Goal: Transaction & Acquisition: Purchase product/service

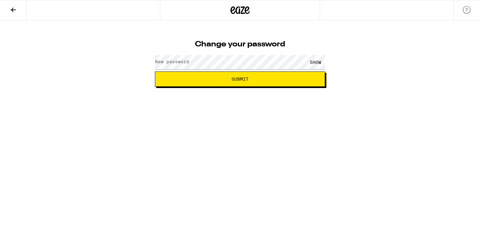
click at [166, 62] on label "New password" at bounding box center [172, 61] width 34 height 5
click at [232, 77] on span "Submit" at bounding box center [239, 79] width 17 height 4
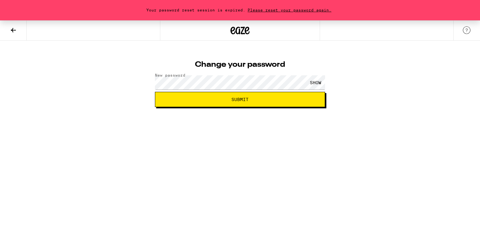
click at [291, 10] on span "Please reset your password again." at bounding box center [289, 10] width 88 height 4
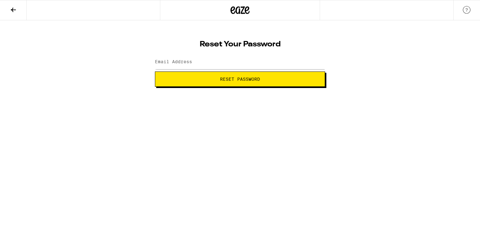
click at [188, 64] on label "Email Address" at bounding box center [173, 61] width 37 height 5
click at [155, 71] on button "Reset Password" at bounding box center [240, 78] width 170 height 15
type input "5"
type input "eric.deis81@gmail.com"
click at [220, 77] on span "Reset Password" at bounding box center [240, 79] width 40 height 4
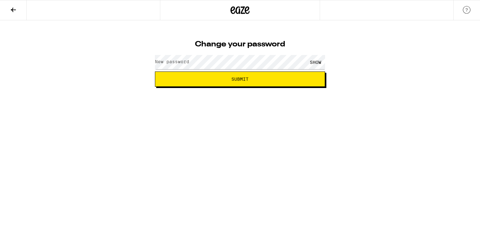
click at [166, 60] on label "New password" at bounding box center [172, 61] width 34 height 5
click at [197, 79] on span "Submit" at bounding box center [239, 79] width 159 height 4
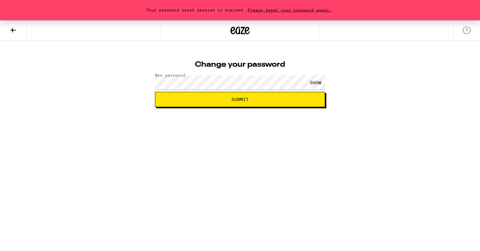
click at [13, 30] on icon at bounding box center [13, 30] width 5 height 4
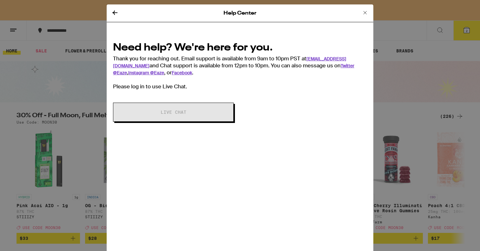
click at [365, 12] on icon at bounding box center [365, 12] width 3 height 3
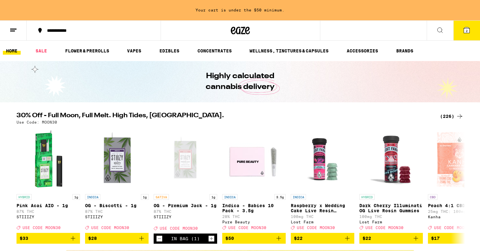
click at [12, 31] on line at bounding box center [12, 31] width 5 height 0
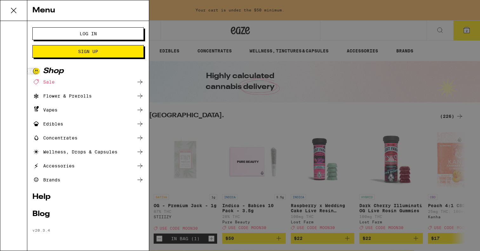
click at [73, 32] on span "Log In" at bounding box center [88, 33] width 60 height 4
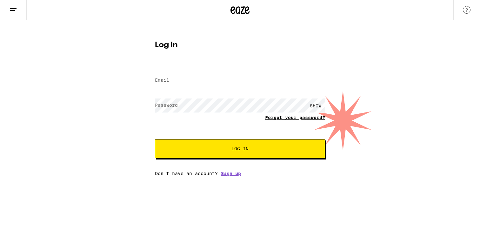
click at [288, 116] on link "Forgot your password?" at bounding box center [295, 117] width 60 height 5
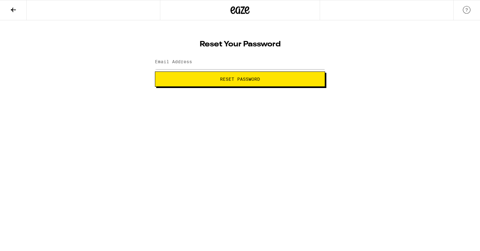
click at [184, 60] on label "Email Address" at bounding box center [173, 61] width 37 height 5
type input "[PERSON_NAME][EMAIL_ADDRESS][DOMAIN_NAME]"
click at [212, 81] on span "Reset Password" at bounding box center [239, 79] width 159 height 4
click at [176, 62] on label "New password" at bounding box center [172, 61] width 34 height 5
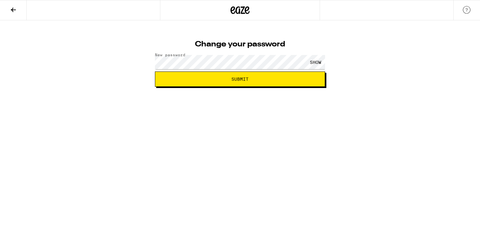
click at [210, 80] on span "Submit" at bounding box center [239, 79] width 159 height 4
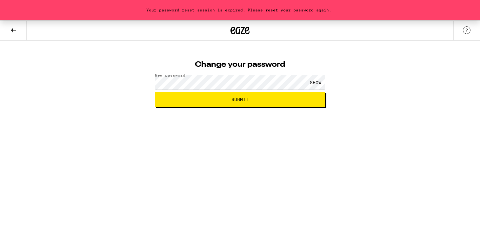
click at [10, 30] on icon at bounding box center [14, 30] width 8 height 8
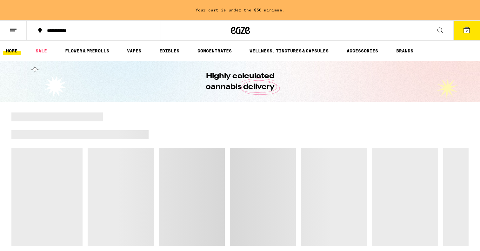
click at [12, 28] on icon at bounding box center [14, 30] width 8 height 8
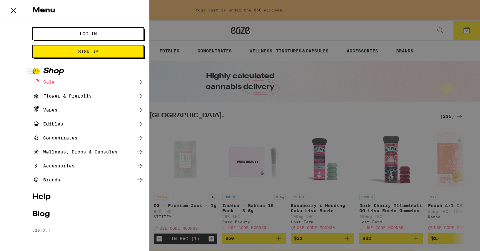
click at [69, 34] on span "Log In" at bounding box center [88, 33] width 60 height 4
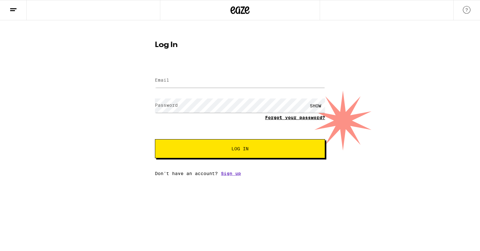
click at [285, 119] on link "Forgot your password?" at bounding box center [295, 117] width 60 height 5
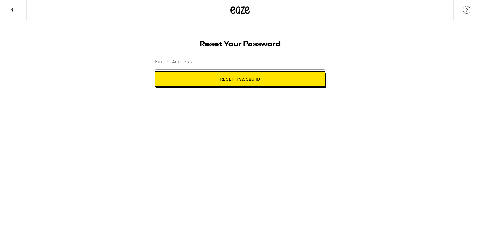
click at [186, 60] on label "Email Address" at bounding box center [173, 61] width 37 height 5
type input "eric.deis81@gmail.com"
click at [217, 81] on button "Reset Password" at bounding box center [240, 78] width 170 height 15
click at [180, 63] on label "New password" at bounding box center [172, 61] width 34 height 5
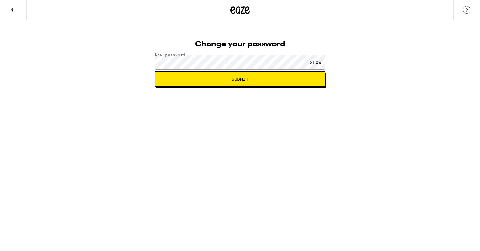
click at [204, 83] on button "Submit" at bounding box center [240, 78] width 170 height 15
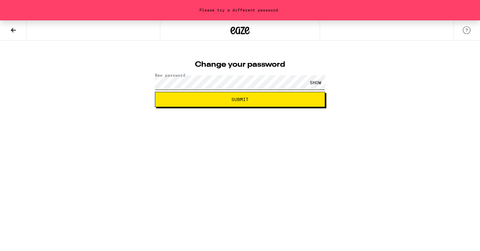
click at [149, 84] on div "Change your password New password SHOW Submit" at bounding box center [240, 82] width 183 height 50
click at [196, 101] on span "Submit" at bounding box center [239, 99] width 159 height 4
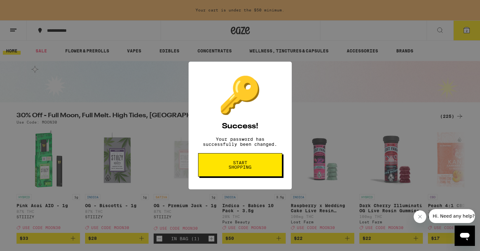
click at [250, 169] on span "Start shopping" at bounding box center [240, 164] width 33 height 9
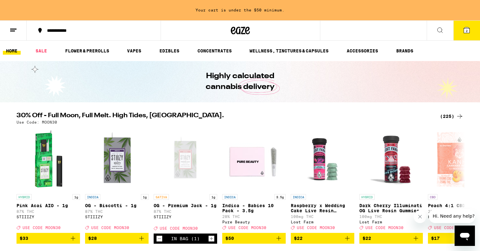
click at [466, 30] on span "2" at bounding box center [467, 31] width 2 height 4
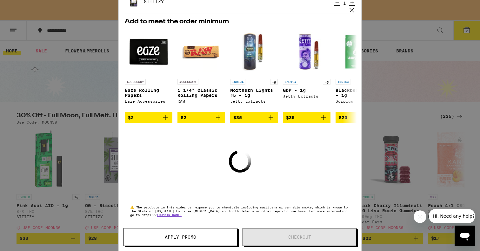
scroll to position [81, 0]
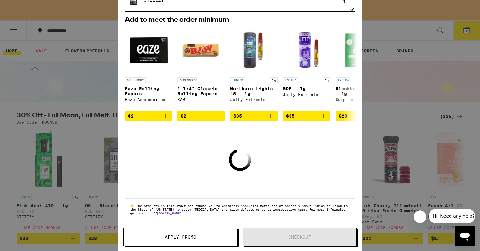
click at [209, 239] on span "Apply Promo" at bounding box center [180, 237] width 113 height 4
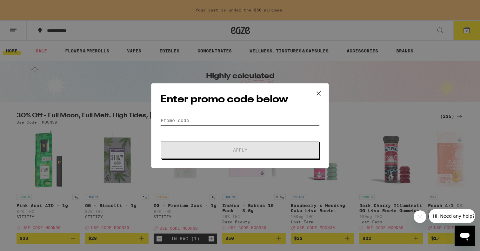
click at [185, 119] on input "Promo Code" at bounding box center [239, 121] width 159 height 10
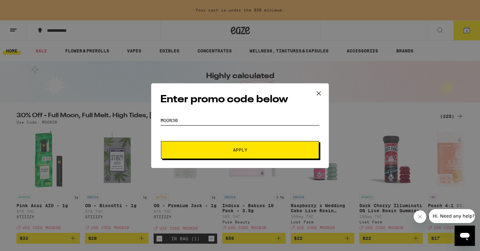
type input "moon30"
click at [224, 154] on button "Apply" at bounding box center [240, 150] width 158 height 18
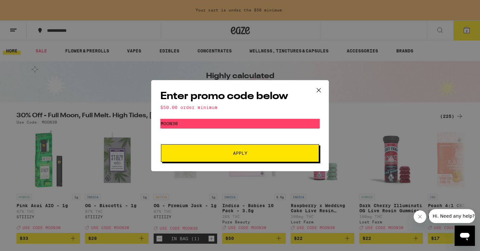
click at [318, 90] on icon at bounding box center [319, 90] width 4 height 4
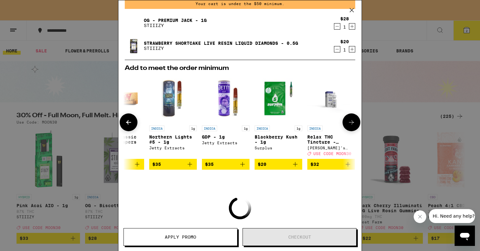
scroll to position [0, 94]
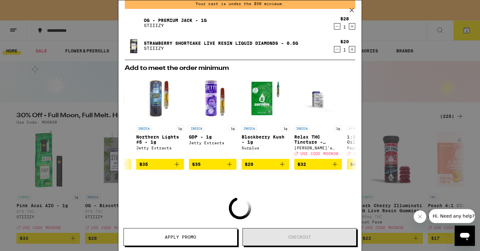
click at [351, 9] on icon at bounding box center [352, 10] width 10 height 10
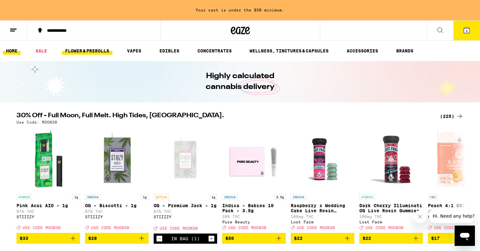
click at [101, 53] on link "FLOWER & PREROLLS" at bounding box center [87, 51] width 50 height 8
click at [91, 48] on link "FLOWER & PREROLLS" at bounding box center [87, 51] width 50 height 8
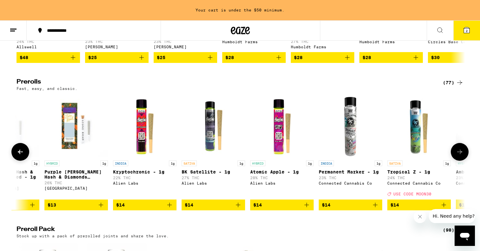
scroll to position [0, 2372]
click at [166, 209] on icon "Add to bag" at bounding box center [170, 205] width 8 height 8
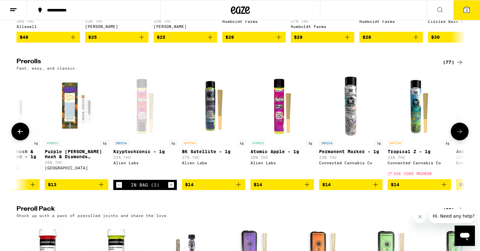
scroll to position [298, 0]
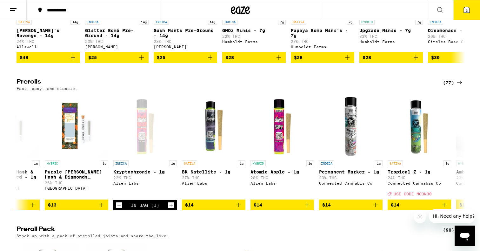
click at [470, 4] on button "3" at bounding box center [466, 10] width 27 height 20
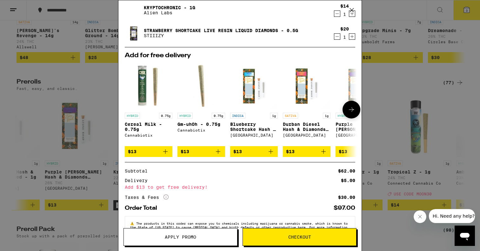
scroll to position [44, 0]
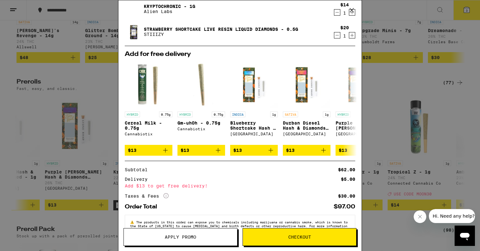
click at [190, 233] on button "Apply Promo" at bounding box center [181, 237] width 114 height 18
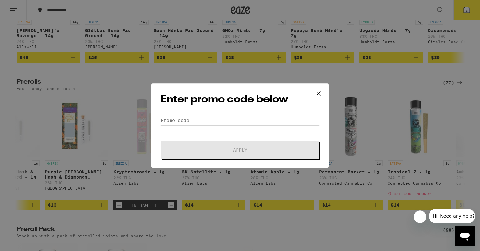
click at [176, 122] on input "Promo Code" at bounding box center [239, 121] width 159 height 10
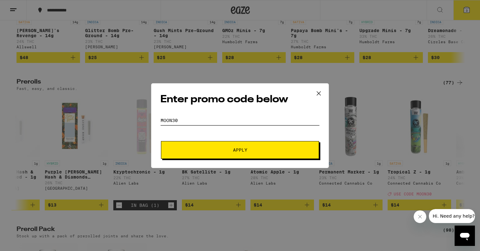
type input "moon30"
click at [217, 147] on button "Apply" at bounding box center [240, 150] width 158 height 18
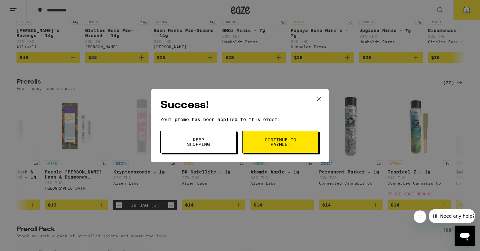
click at [260, 141] on button "Continue to payment" at bounding box center [280, 142] width 76 height 22
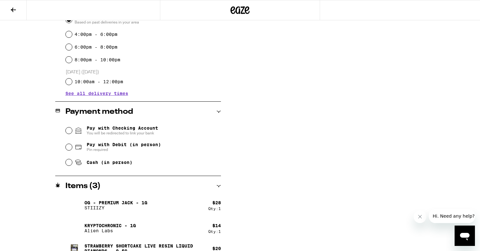
scroll to position [207, 0]
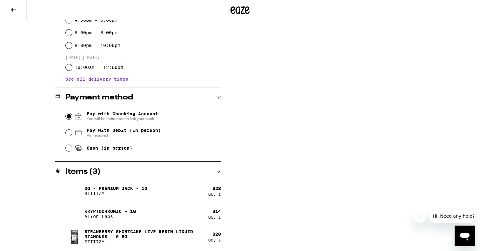
click at [69, 117] on input "Pay with Checking Account You will be redirected to link your bank" at bounding box center [69, 116] width 6 height 6
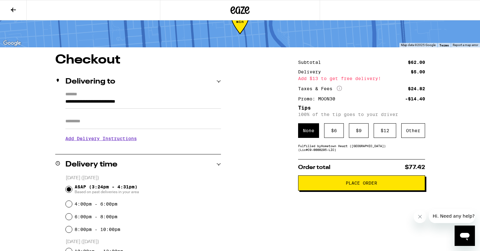
scroll to position [30, 0]
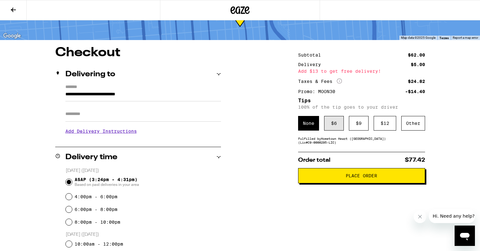
click at [333, 123] on div "$ 6" at bounding box center [334, 123] width 20 height 15
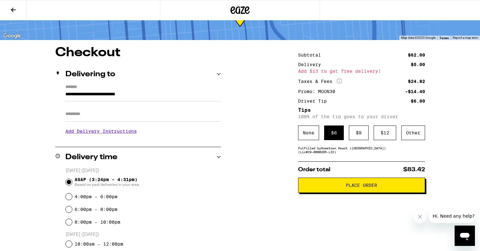
click at [361, 191] on button "Place Order" at bounding box center [361, 184] width 127 height 15
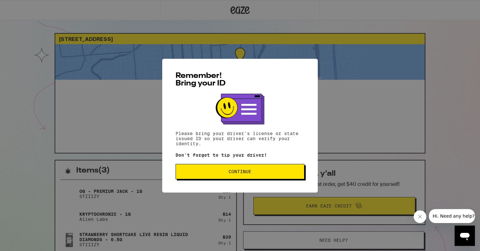
click at [238, 174] on span "Continue" at bounding box center [240, 171] width 23 height 4
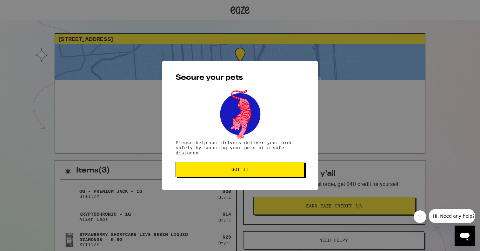
click at [238, 175] on button "Got it" at bounding box center [240, 169] width 129 height 15
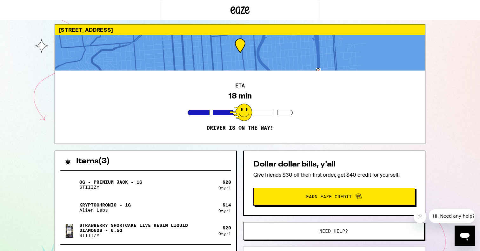
scroll to position [9, 0]
